Goal: Find specific page/section: Find specific page/section

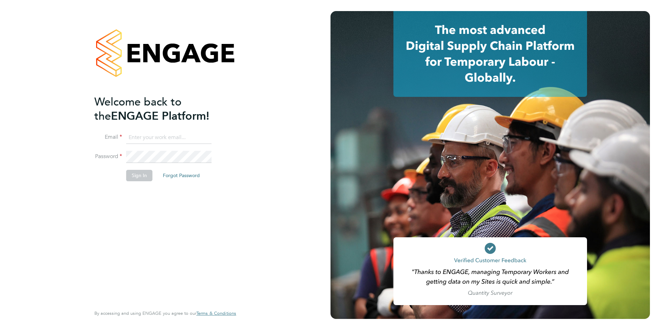
type input "info@orbitalservices.co.uk"
click at [137, 177] on button "Sign In" at bounding box center [139, 175] width 26 height 11
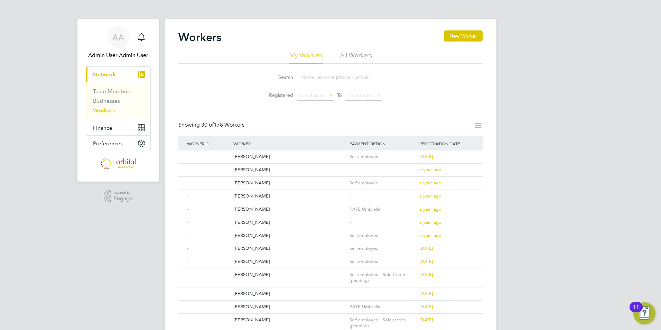
paste input "[PERSON_NAME]"
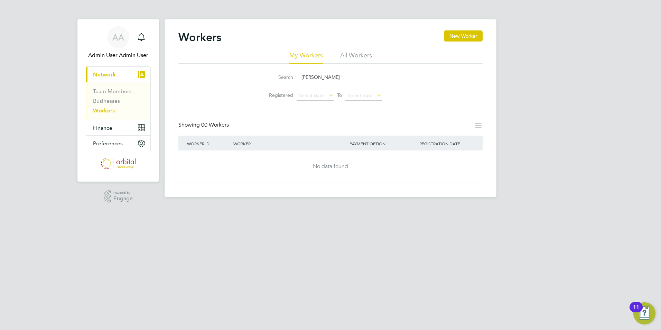
type input "Joseph Heald"
click at [469, 40] on button "New Worker" at bounding box center [463, 35] width 39 height 11
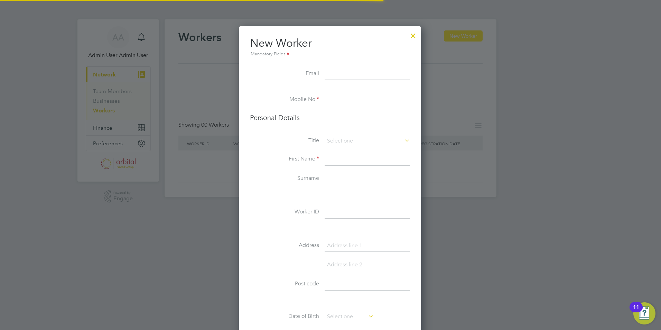
scroll to position [585, 183]
click at [416, 35] on div at bounding box center [413, 34] width 12 height 12
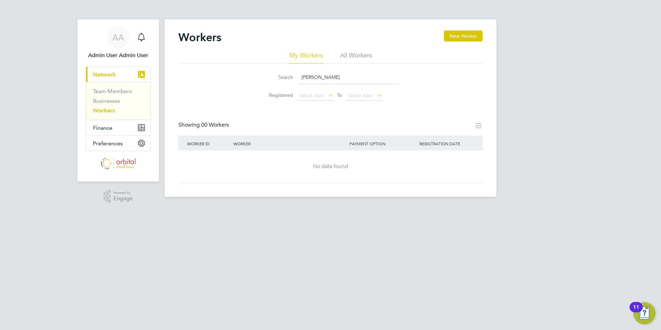
click at [478, 121] on icon at bounding box center [478, 125] width 9 height 9
click at [363, 57] on li "All Workers" at bounding box center [356, 57] width 32 height 12
click at [457, 36] on button "New Worker" at bounding box center [463, 35] width 39 height 11
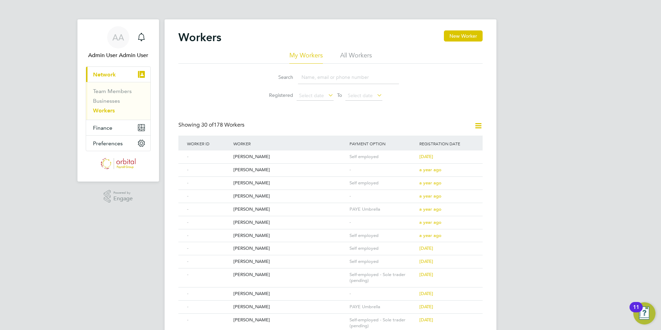
paste input "[PERSON_NAME]"
type input "[PERSON_NAME]"
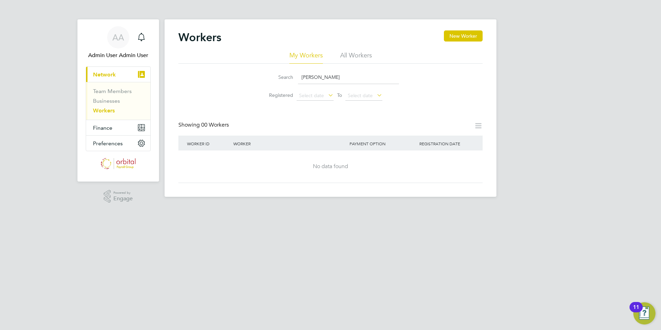
drag, startPoint x: 338, startPoint y: 76, endPoint x: 301, endPoint y: 76, distance: 37.0
click at [301, 76] on input "[PERSON_NAME]" at bounding box center [348, 77] width 101 height 13
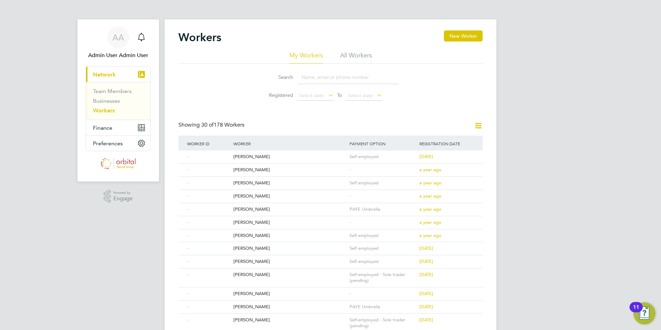
paste input "Emmanuel Okoye"
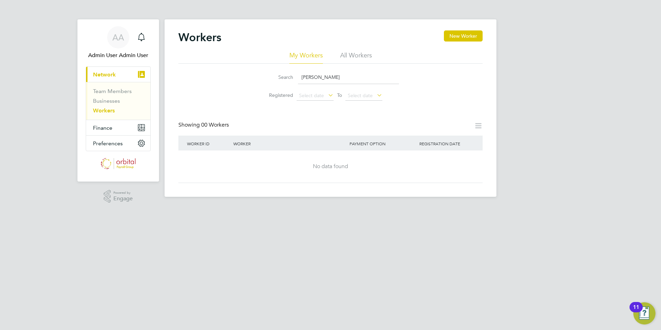
type input "Emmanuel Okoye"
